Goal: Task Accomplishment & Management: Complete application form

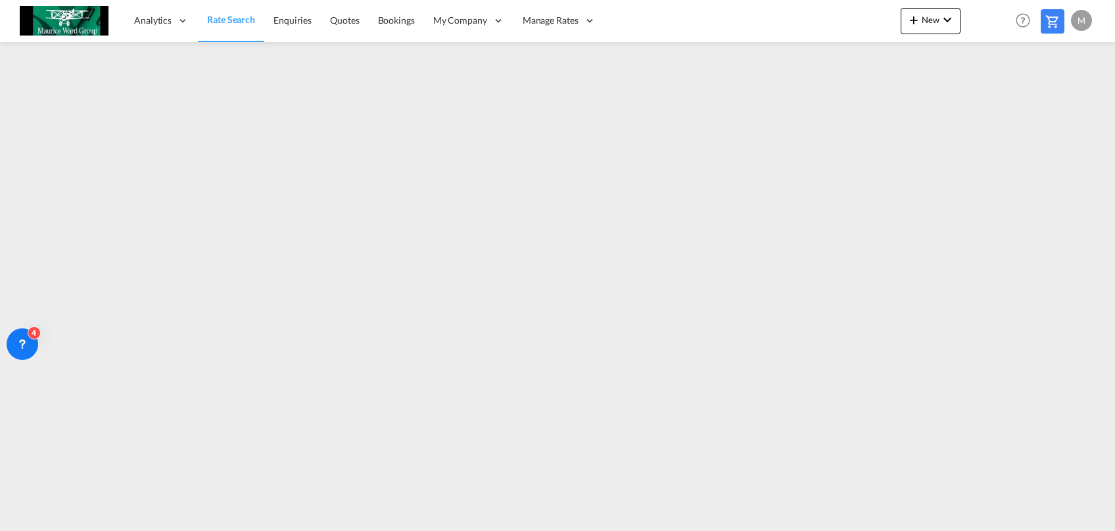
click at [247, 21] on span "Rate Search" at bounding box center [231, 19] width 48 height 11
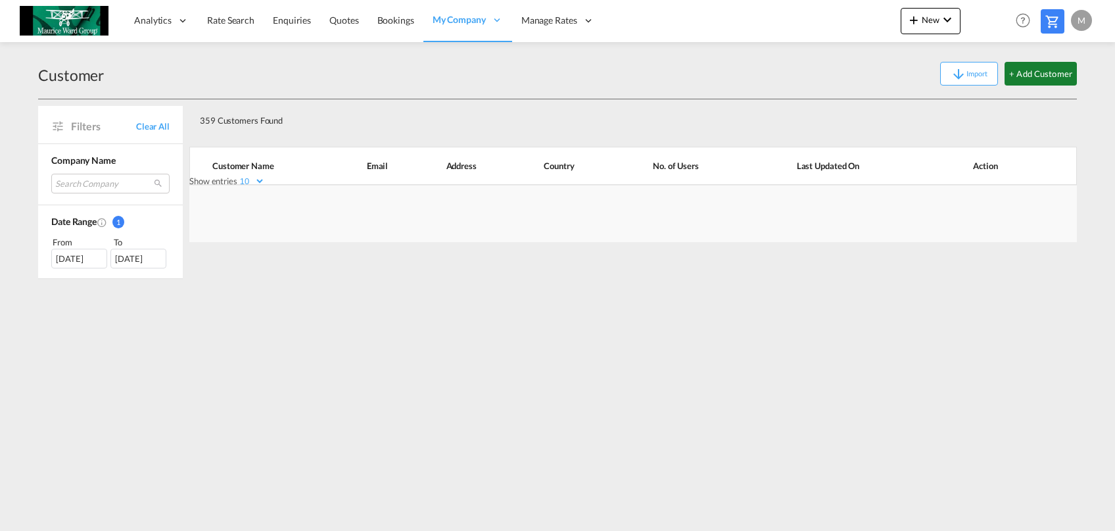
click at [1027, 81] on button "+ Add Customer" at bounding box center [1040, 74] width 72 height 24
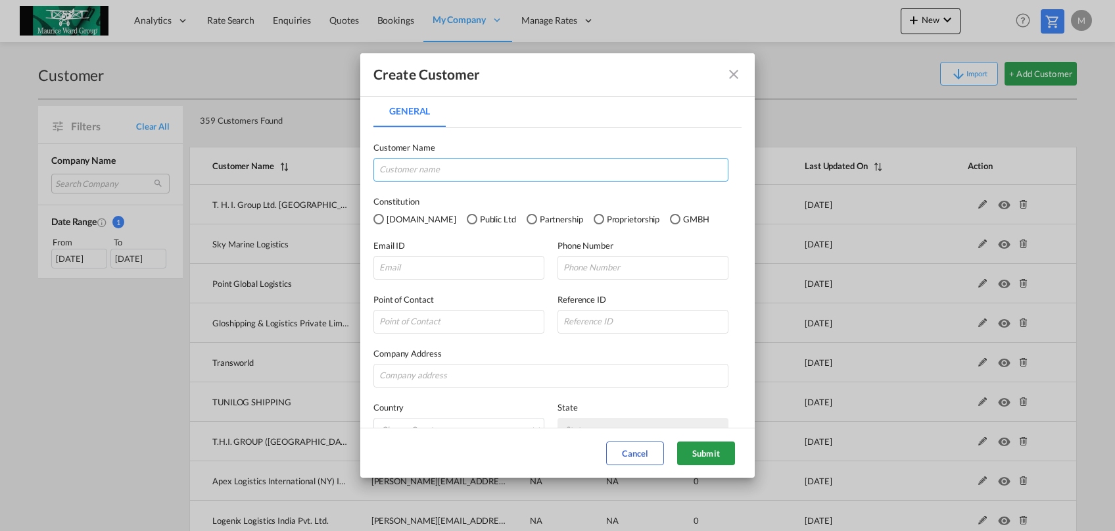
click at [538, 166] on input "General General ..." at bounding box center [550, 170] width 355 height 24
paste input "JCAVS Freight Forwarding Inc"
type input "JCAVS Freight Forwarding Inc"
click at [465, 262] on input "General General ..." at bounding box center [458, 268] width 171 height 24
paste input "[PERSON_NAME][EMAIL_ADDRESS][DOMAIN_NAME]"
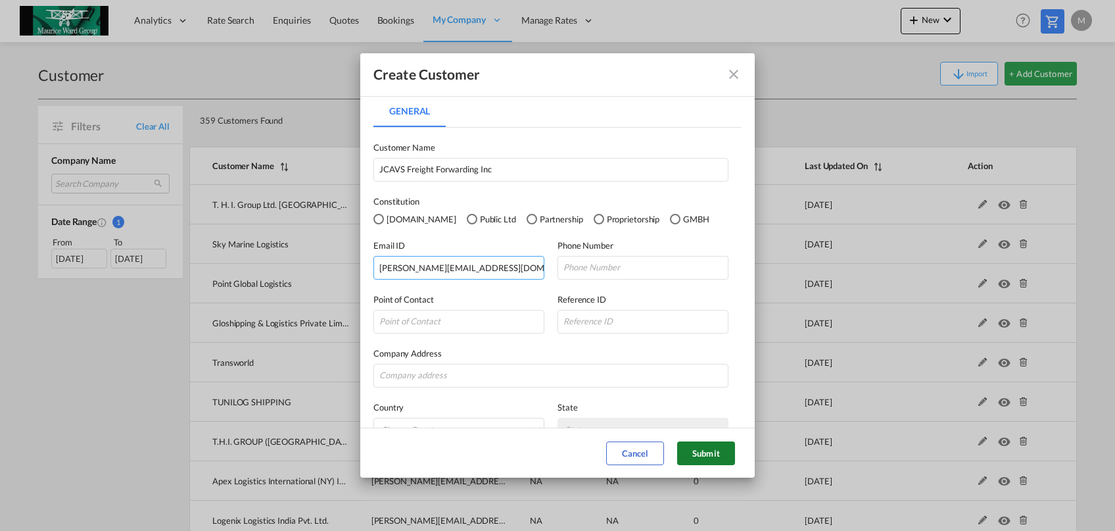
type input "[PERSON_NAME][EMAIL_ADDRESS][DOMAIN_NAME]"
click at [715, 446] on button "Submit" at bounding box center [706, 453] width 58 height 24
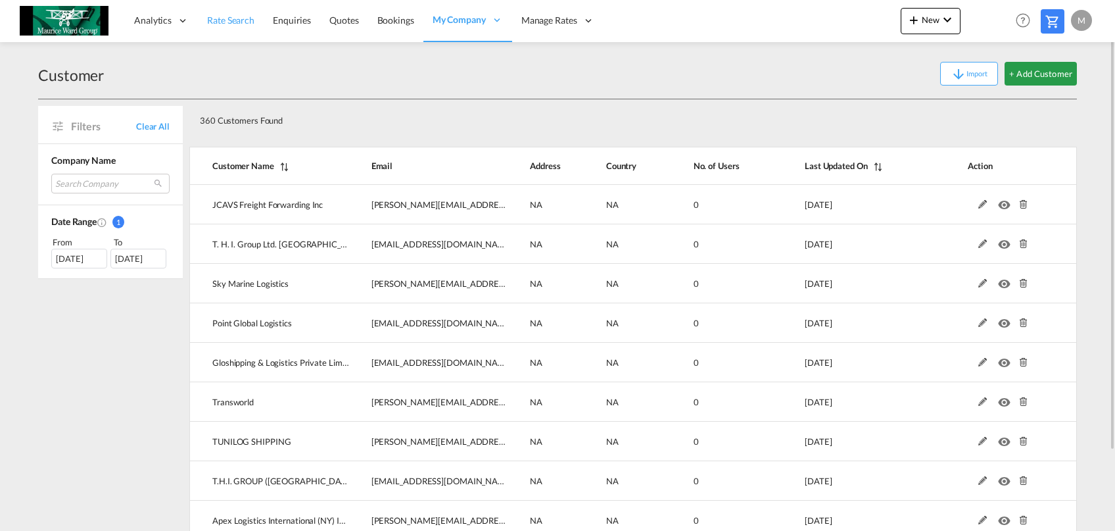
click at [236, 22] on span "Rate Search" at bounding box center [230, 19] width 47 height 11
